Goal: Task Accomplishment & Management: Use online tool/utility

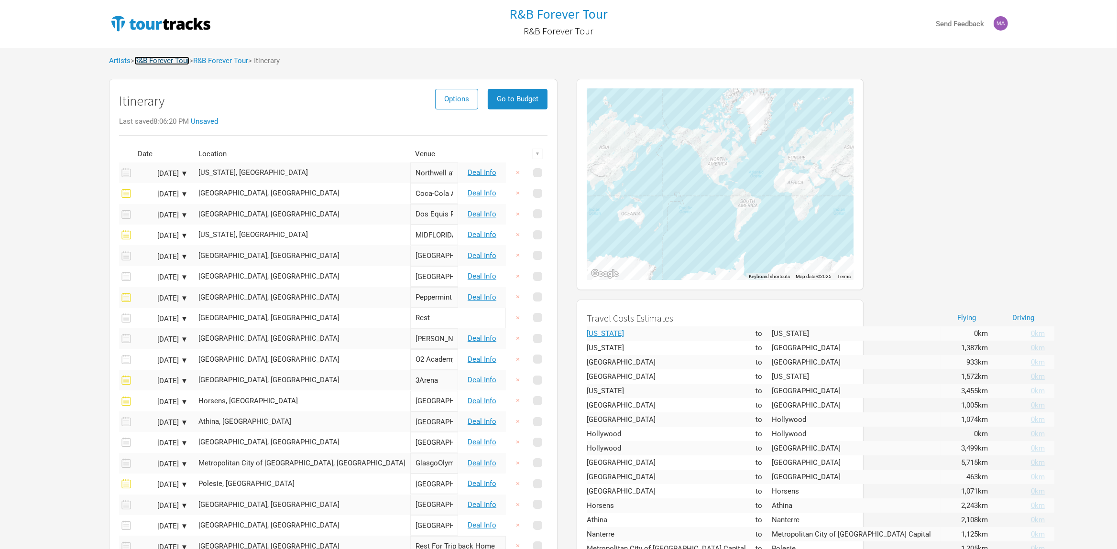
click at [151, 60] on link "R&B Forever Tour" at bounding box center [161, 60] width 55 height 9
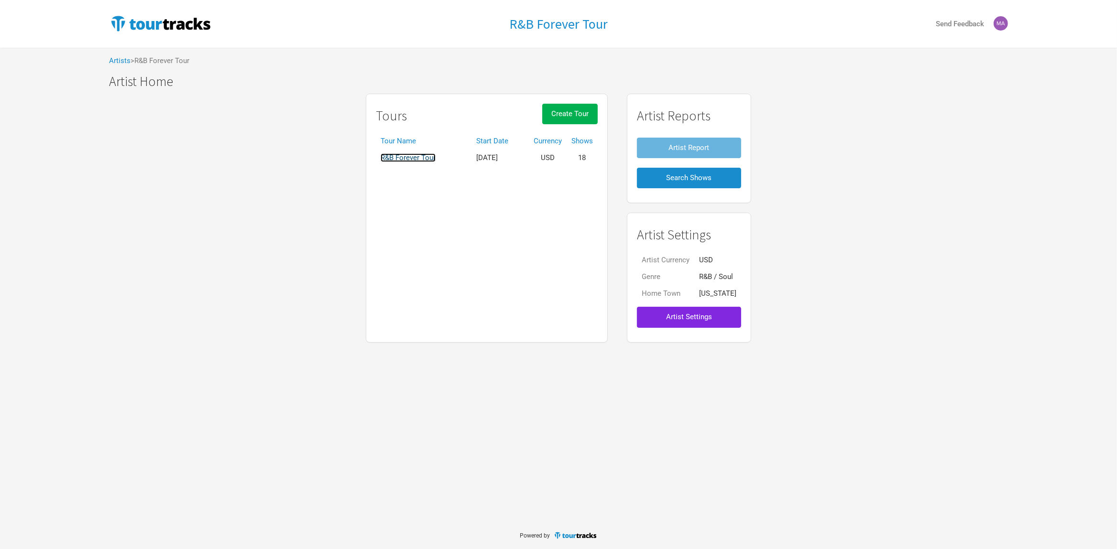
click at [392, 158] on link "R&B Forever Tour" at bounding box center [408, 157] width 55 height 9
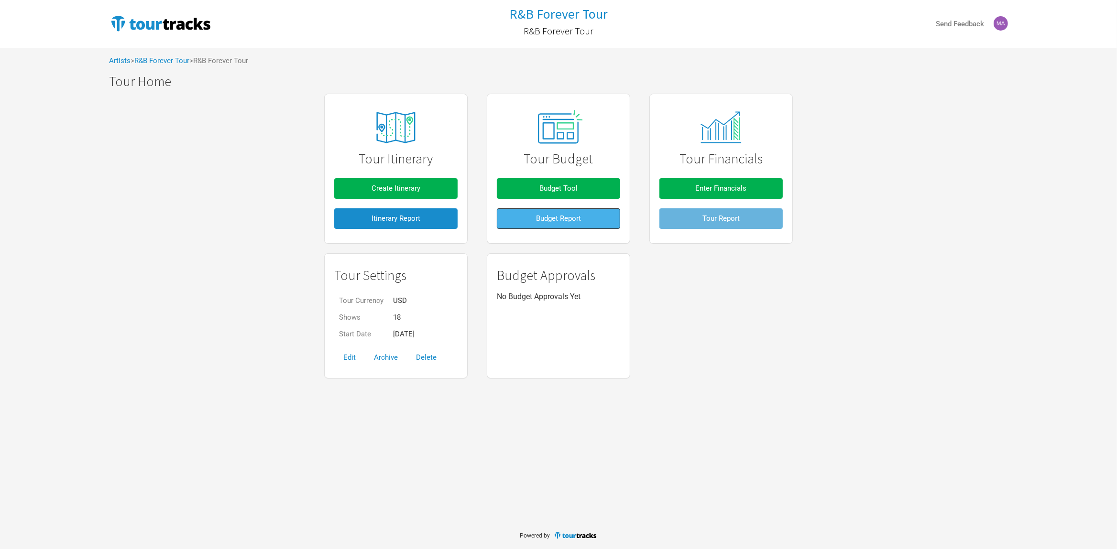
click at [567, 221] on span "Budget Report" at bounding box center [558, 218] width 45 height 9
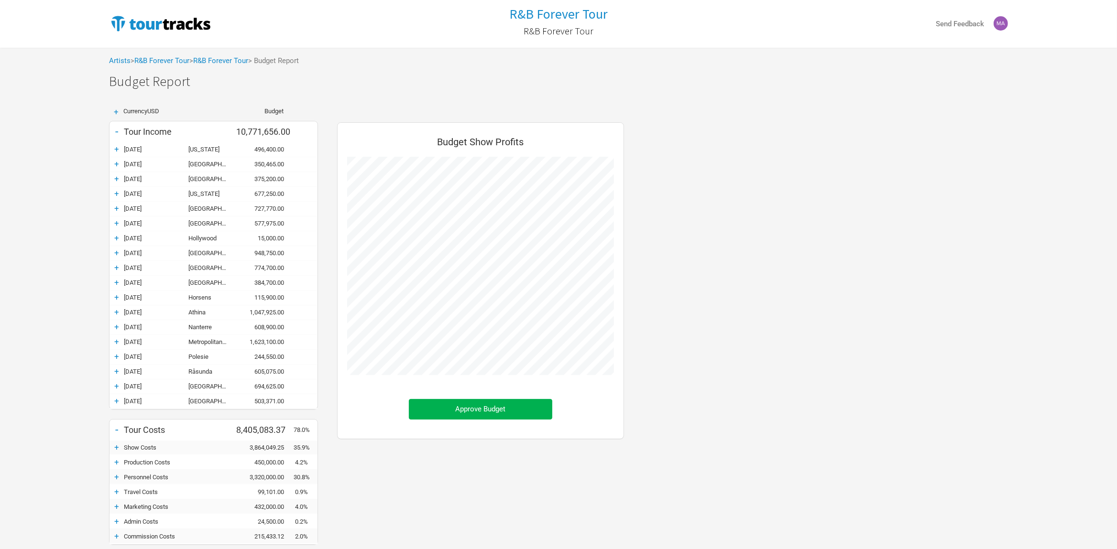
scroll to position [536, 306]
